Goal: Task Accomplishment & Management: Use online tool/utility

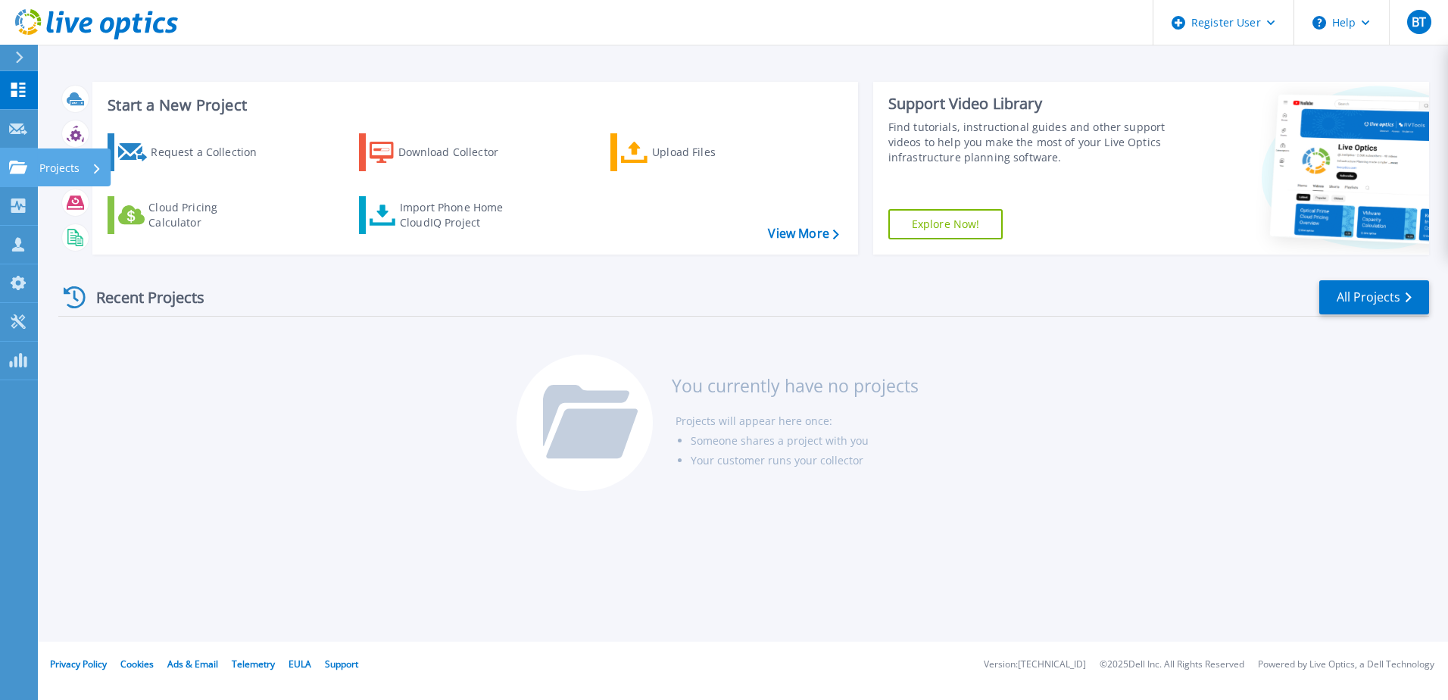
click at [53, 161] on p "Projects" at bounding box center [59, 167] width 40 height 39
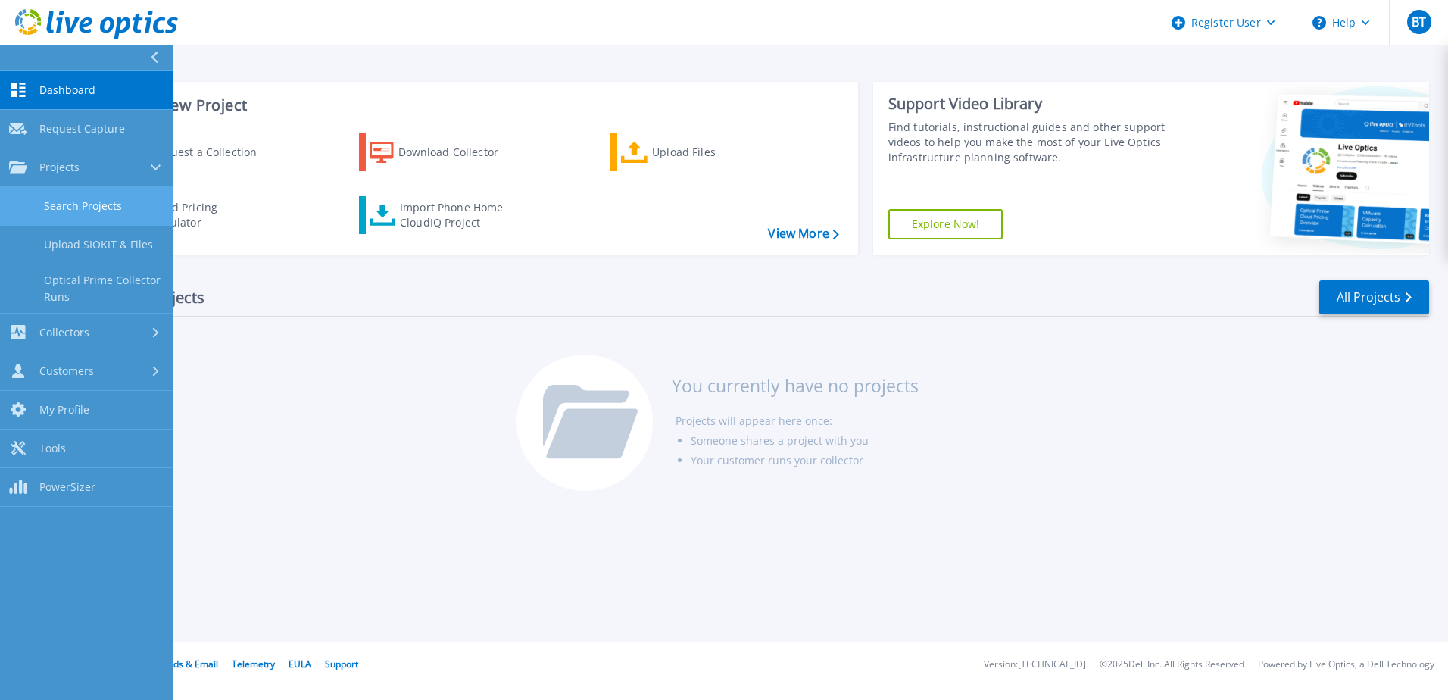
click at [83, 210] on link "Search Projects" at bounding box center [86, 206] width 173 height 39
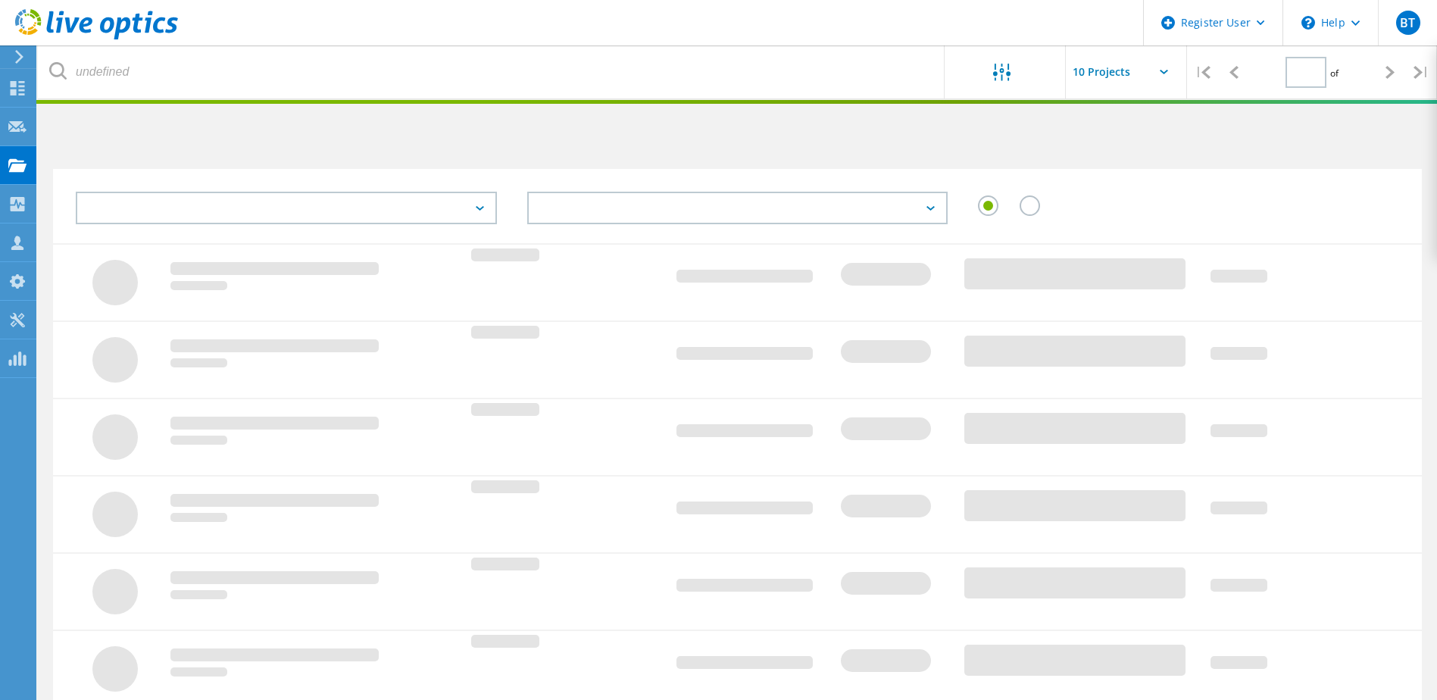
type input "1"
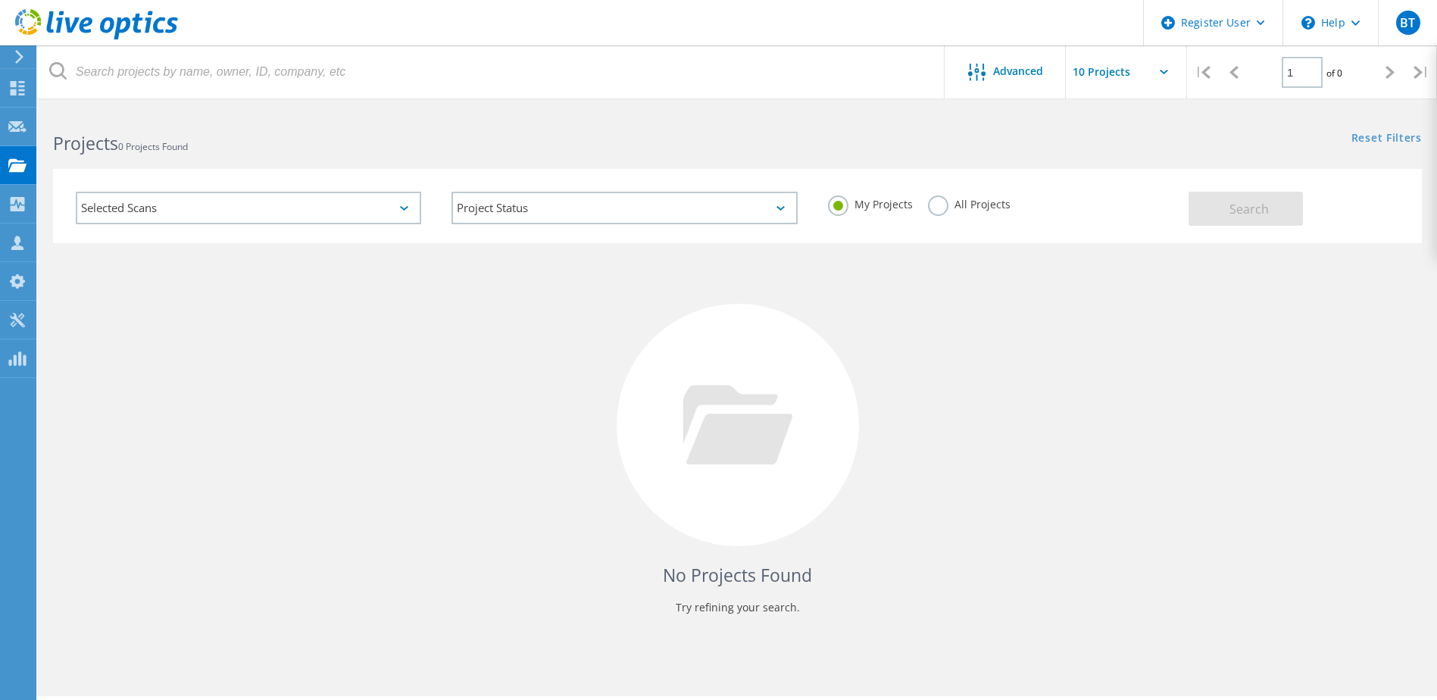
click at [932, 208] on label "All Projects" at bounding box center [969, 202] width 83 height 14
click at [0, 0] on input "All Projects" at bounding box center [0, 0] width 0 height 0
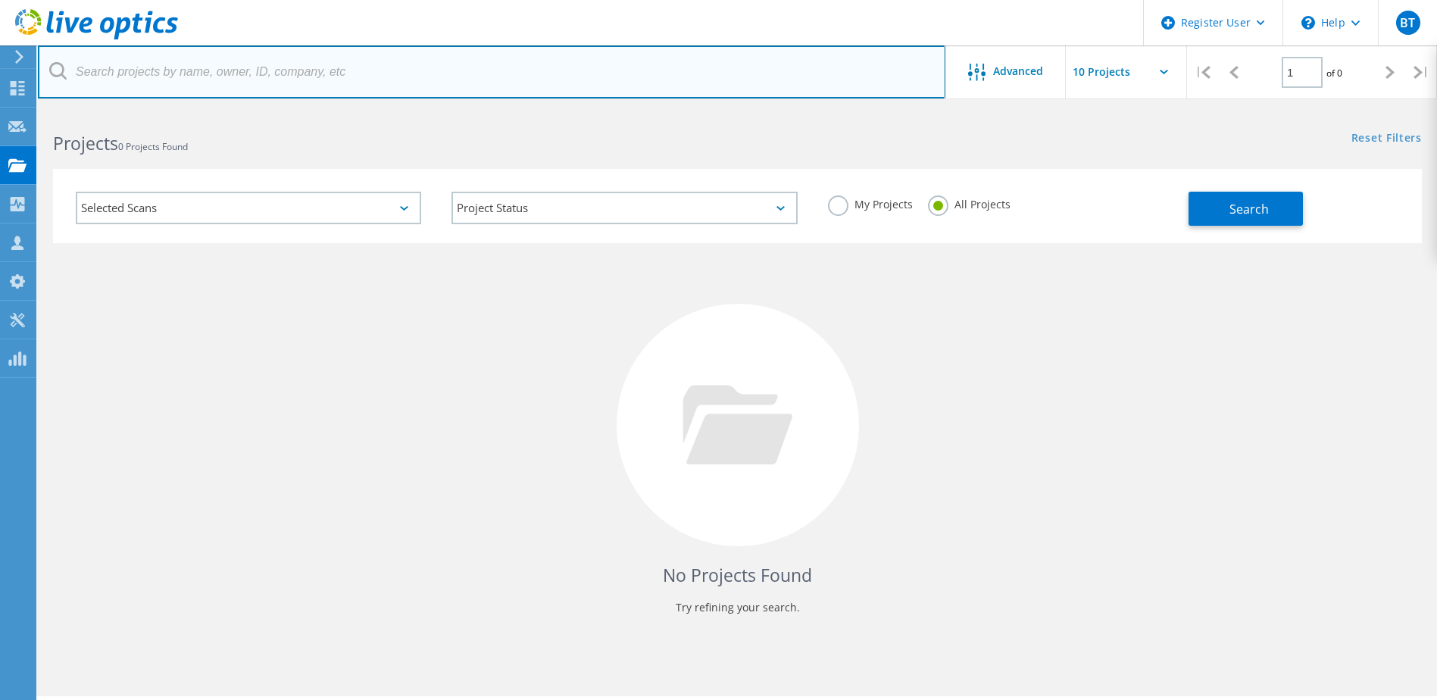
click at [645, 84] on input "text" at bounding box center [491, 71] width 907 height 53
type input "United Parcel Service"
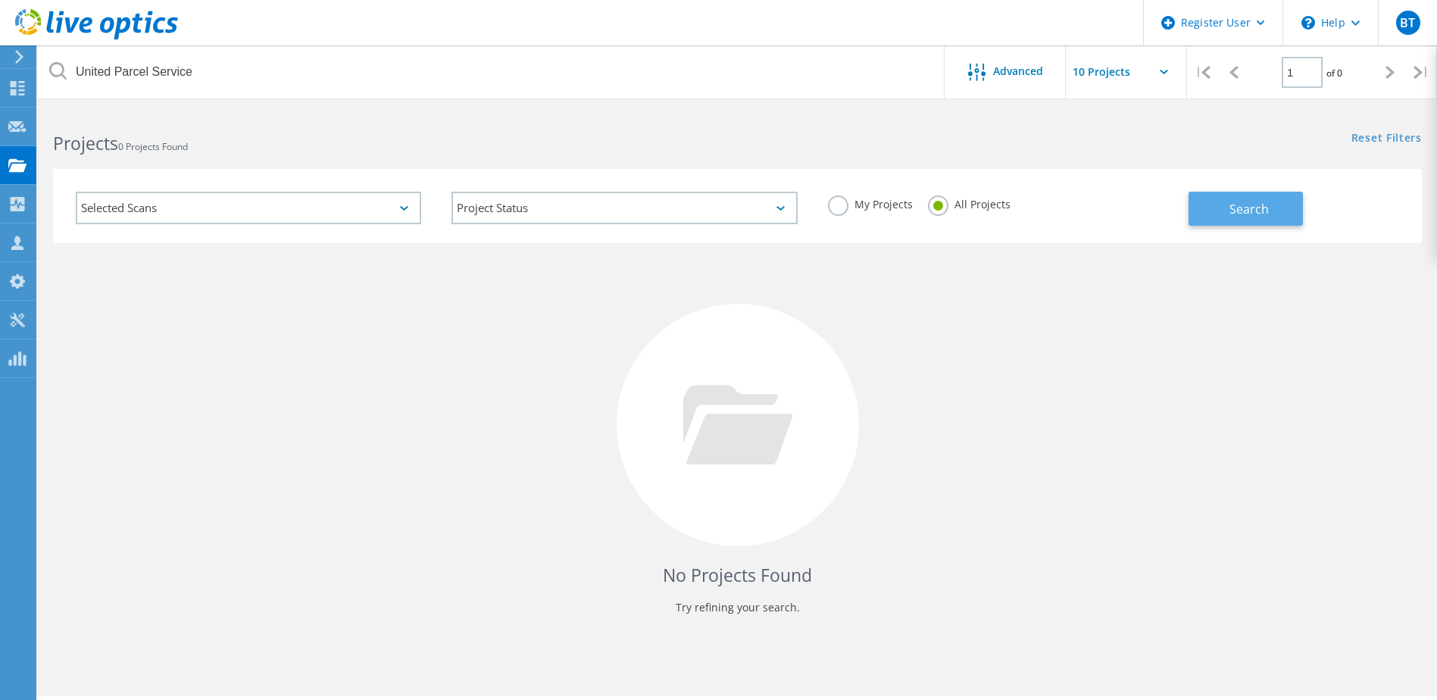
click at [1241, 208] on span "Search" at bounding box center [1248, 209] width 39 height 17
